Goal: Task Accomplishment & Management: Complete application form

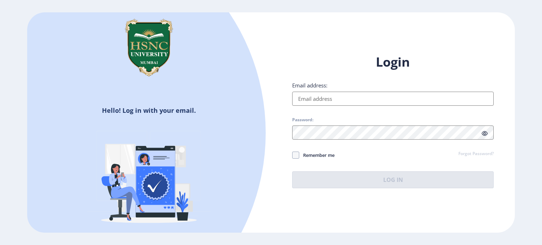
type input "[EMAIL_ADDRESS][DOMAIN_NAME]"
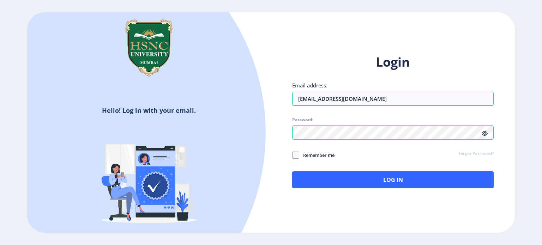
click at [317, 152] on span "Remember me" at bounding box center [316, 155] width 35 height 8
click at [293, 155] on input "Remember me" at bounding box center [292, 155] width 0 height 0
checkbox input "true"
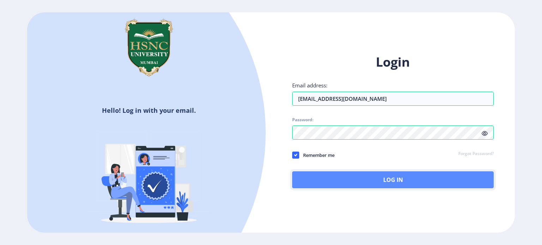
click at [339, 183] on button "Log In" at bounding box center [393, 180] width 202 height 17
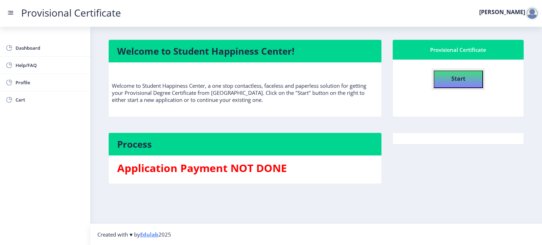
click at [473, 81] on button "Start" at bounding box center [458, 80] width 49 height 18
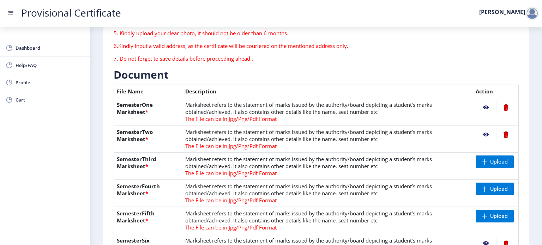
scroll to position [115, 0]
click at [485, 106] on nb-action at bounding box center [486, 107] width 20 height 13
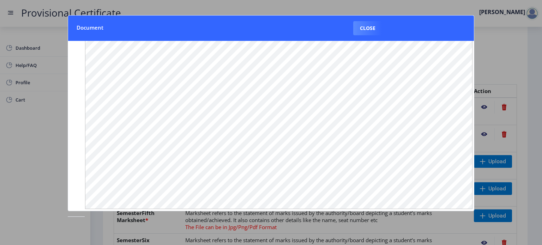
scroll to position [84, 0]
click at [481, 93] on div at bounding box center [271, 122] width 542 height 245
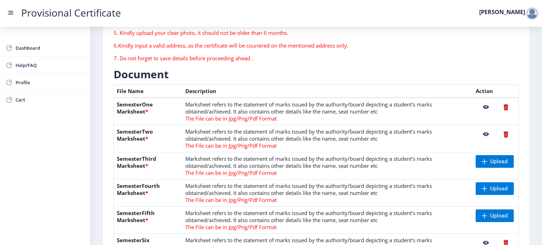
click at [484, 132] on nb-action at bounding box center [486, 134] width 20 height 13
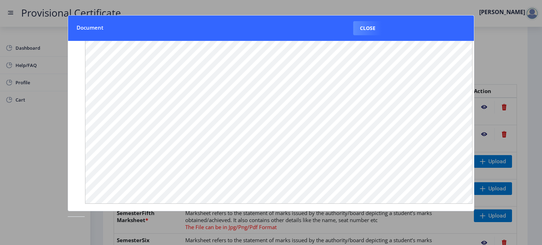
scroll to position [91, 0]
click at [480, 74] on div at bounding box center [271, 122] width 542 height 245
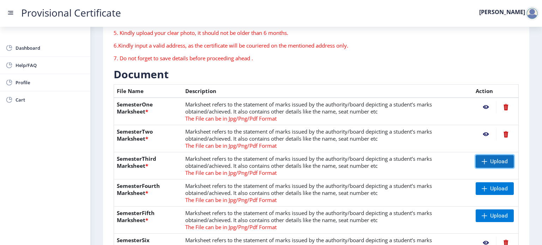
click at [485, 161] on span at bounding box center [485, 162] width 6 height 6
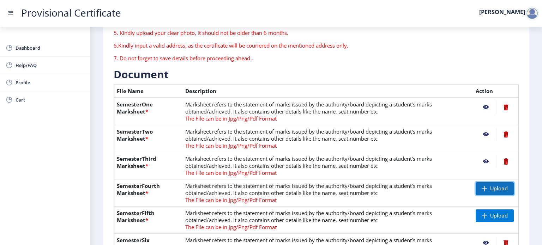
click at [484, 189] on span at bounding box center [485, 189] width 6 height 6
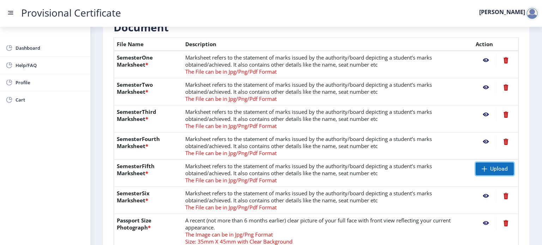
click at [494, 166] on span "Upload" at bounding box center [500, 169] width 18 height 7
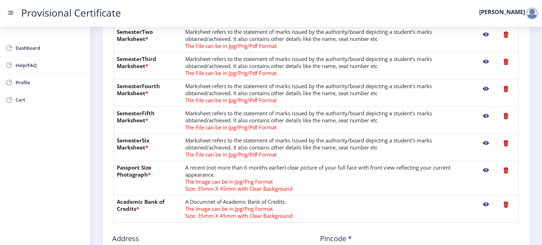
scroll to position [216, 0]
click at [485, 114] on nb-action at bounding box center [486, 115] width 20 height 13
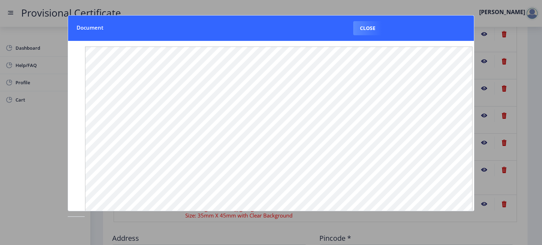
click at [533, 134] on div at bounding box center [271, 122] width 542 height 245
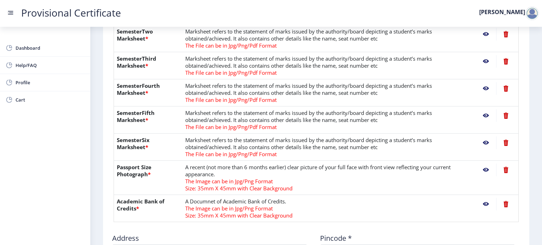
click at [484, 171] on nb-action at bounding box center [486, 170] width 20 height 13
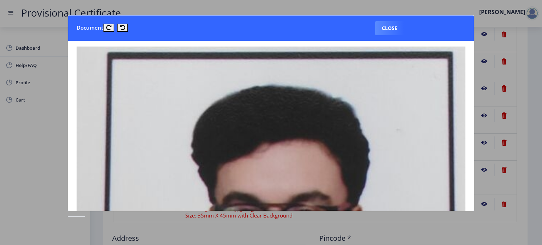
click at [541, 161] on div at bounding box center [271, 122] width 542 height 245
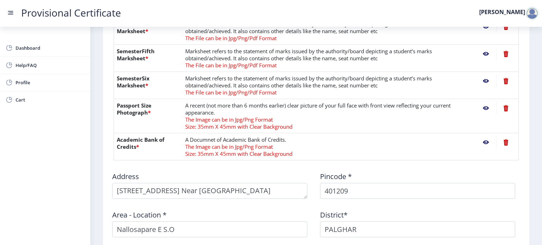
scroll to position [277, 0]
click at [487, 139] on nb-action at bounding box center [486, 143] width 20 height 13
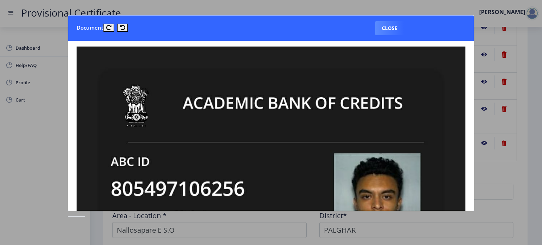
click at [530, 137] on div at bounding box center [271, 122] width 542 height 245
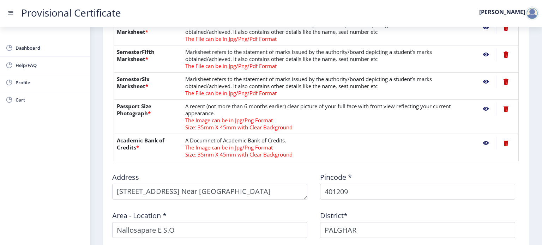
scroll to position [396, 0]
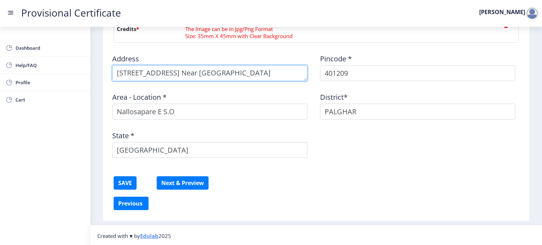
click at [287, 77] on textarea at bounding box center [209, 73] width 195 height 16
click at [283, 76] on textarea at bounding box center [209, 73] width 195 height 16
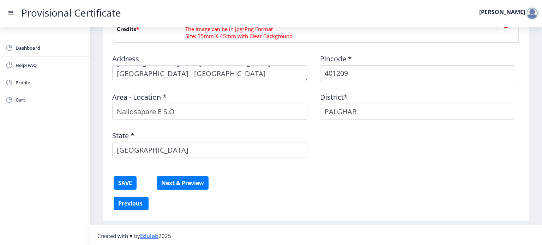
click at [348, 158] on div "Address Pincode * 401209 Area - Location * [GEOGRAPHIC_DATA]* [GEOGRAPHIC_DATA]…" at bounding box center [316, 105] width 416 height 115
click at [127, 179] on button "SAVE" at bounding box center [125, 183] width 23 height 13
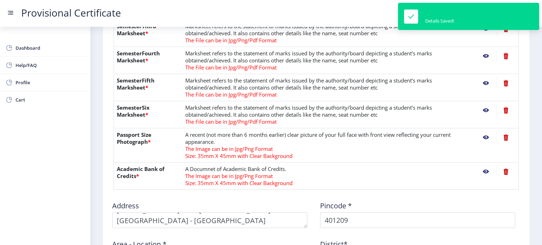
scroll to position [377, 0]
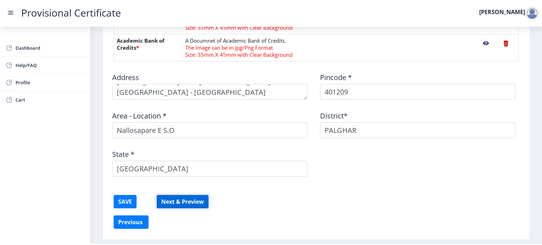
click at [178, 204] on button "Next & Preview" at bounding box center [183, 201] width 52 height 13
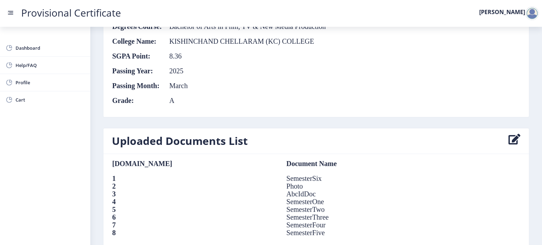
scroll to position [489, 0]
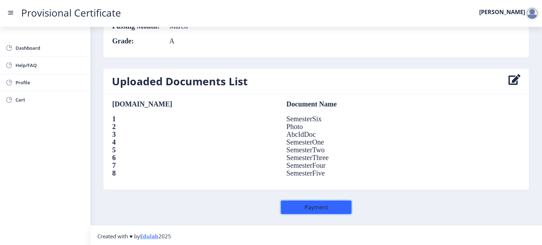
click at [311, 203] on button "Payment" at bounding box center [316, 207] width 71 height 13
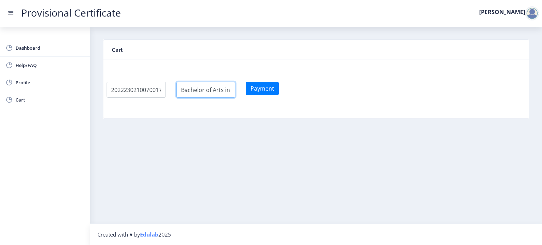
click at [230, 92] on input "textarea" at bounding box center [206, 90] width 59 height 16
click at [279, 91] on button "Payment" at bounding box center [262, 88] width 33 height 13
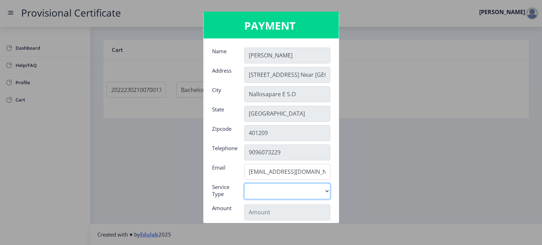
click at [279, 192] on select "Digital" at bounding box center [287, 192] width 86 height 16
select select "old"
click at [244, 184] on select "Digital" at bounding box center [287, 192] width 86 height 16
type input "795"
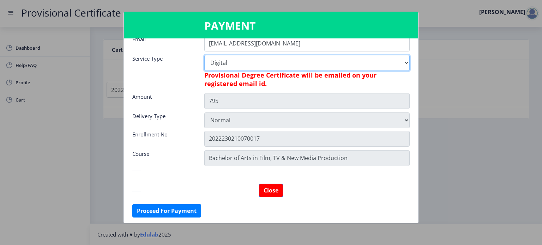
scroll to position [128, 0]
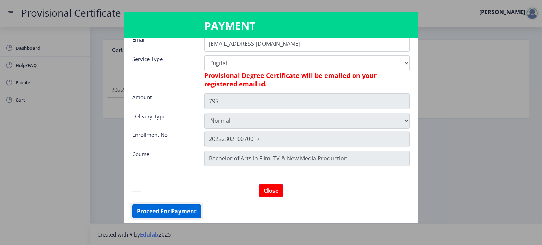
click at [192, 214] on button "Proceed For Payment" at bounding box center [166, 211] width 69 height 13
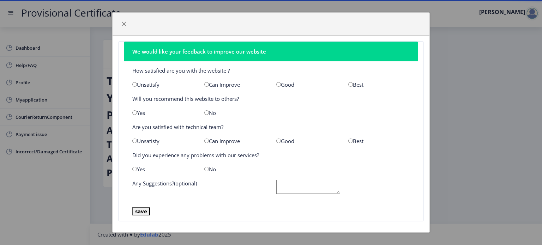
click at [277, 84] on input "radio" at bounding box center [279, 84] width 5 height 5
radio input "true"
click at [133, 114] on input "radio" at bounding box center [134, 113] width 5 height 5
radio input "true"
click at [277, 139] on input "radio" at bounding box center [279, 141] width 5 height 5
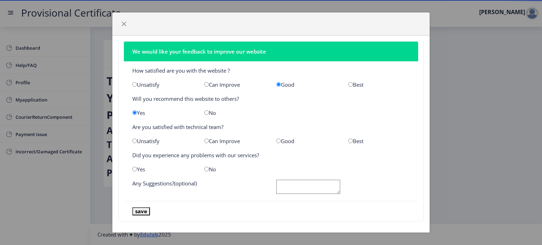
radio input "true"
click at [206, 169] on input "radio" at bounding box center [206, 169] width 5 height 5
radio input "true"
click at [146, 209] on button "save" at bounding box center [141, 212] width 18 height 8
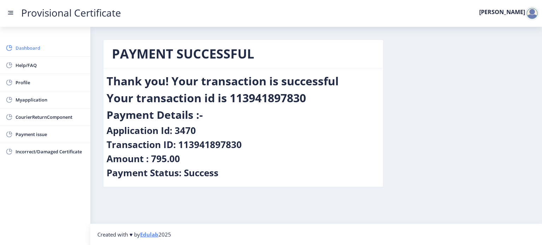
click at [61, 44] on span "Dashboard" at bounding box center [50, 48] width 69 height 8
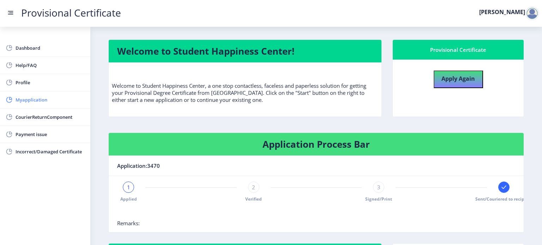
click at [65, 97] on span "Myapplication" at bounding box center [50, 100] width 69 height 8
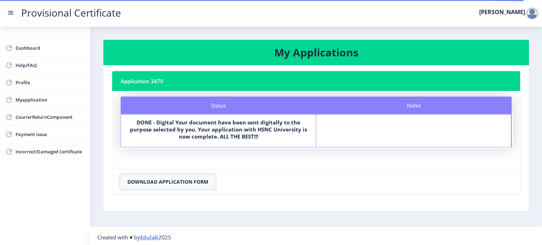
click at [194, 186] on button "Download Application Form" at bounding box center [168, 182] width 94 height 14
click at [63, 149] on span "Incorrect/Damaged Certificate" at bounding box center [50, 152] width 69 height 8
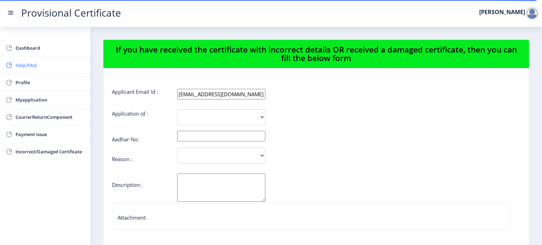
click at [58, 67] on span "Help/FAQ" at bounding box center [50, 65] width 69 height 8
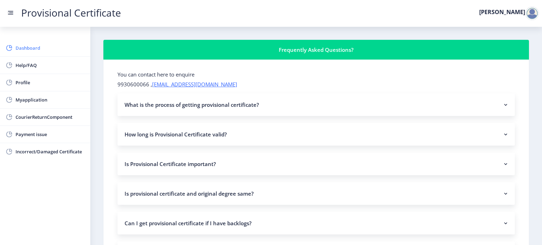
click at [64, 53] on link "Dashboard" at bounding box center [45, 48] width 90 height 17
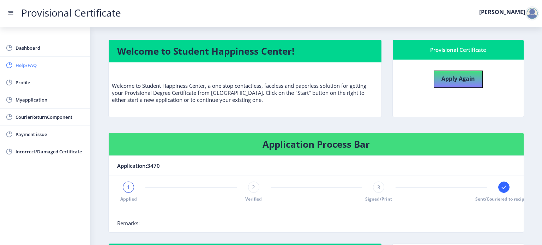
click at [48, 63] on span "Help/FAQ" at bounding box center [50, 65] width 69 height 8
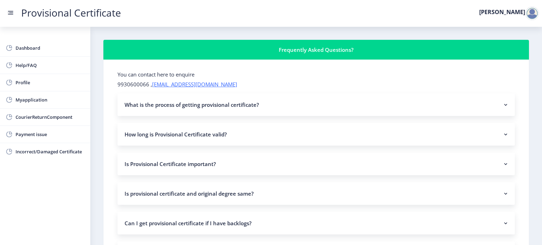
scroll to position [42, 0]
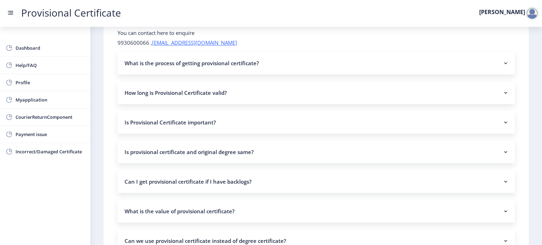
click at [209, 87] on nb-accordion-item-header "How long is Provisional Certificate valid?" at bounding box center [317, 93] width 398 height 23
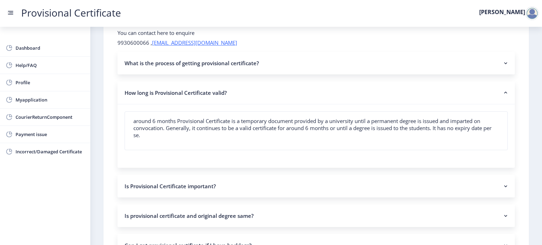
click at [209, 87] on nb-accordion-item-header "How long is Provisional Certificate valid?" at bounding box center [317, 93] width 398 height 23
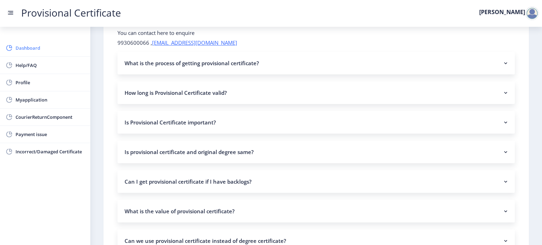
click at [72, 46] on span "Dashboard" at bounding box center [50, 48] width 69 height 8
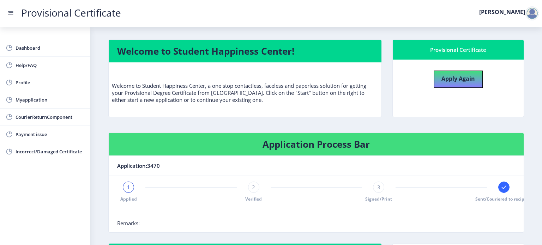
click at [13, 11] on rect at bounding box center [10, 12] width 7 height 7
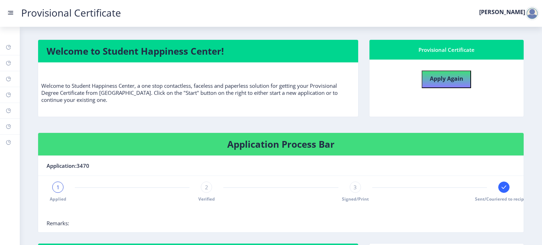
click at [15, 13] on link "Provisional Certificate" at bounding box center [71, 12] width 114 height 7
click at [14, 14] on rect at bounding box center [10, 12] width 7 height 7
